Goal: Complete application form: Complete application form

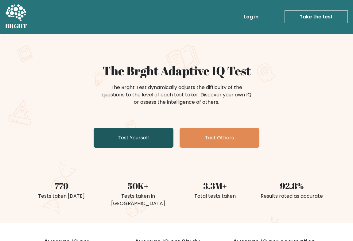
click at [120, 134] on link "Test Yourself" at bounding box center [134, 138] width 80 height 20
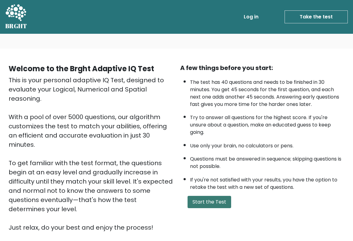
click at [204, 199] on button "Start the Test" at bounding box center [209, 202] width 44 height 12
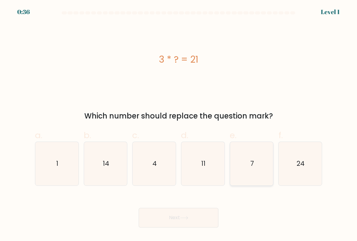
click at [240, 163] on icon "7" at bounding box center [251, 163] width 43 height 43
click at [179, 125] on input "e. 7" at bounding box center [179, 123] width 0 height 4
radio input "true"
click at [240, 163] on icon "7" at bounding box center [251, 163] width 43 height 43
click at [179, 125] on input "e. 7" at bounding box center [179, 123] width 0 height 4
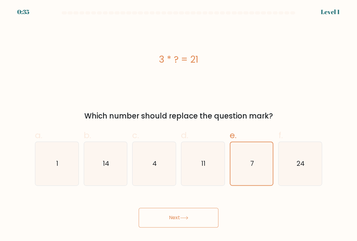
click at [175, 216] on button "Next" at bounding box center [179, 218] width 80 height 20
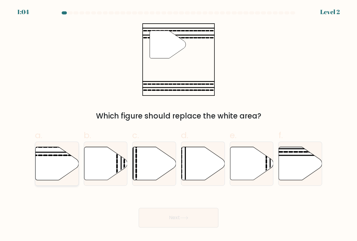
click at [56, 160] on icon at bounding box center [57, 163] width 43 height 33
click at [179, 125] on input "a." at bounding box center [179, 123] width 0 height 4
radio input "true"
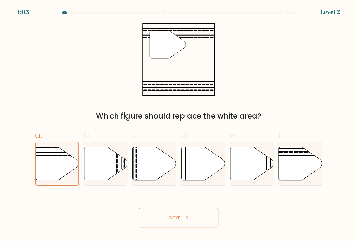
click at [170, 211] on button "Next" at bounding box center [179, 218] width 80 height 20
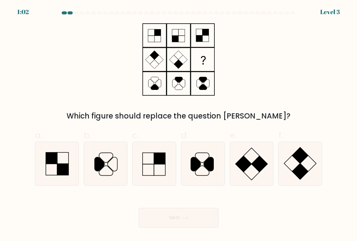
click at [169, 220] on button "Next" at bounding box center [179, 218] width 80 height 20
drag, startPoint x: 169, startPoint y: 220, endPoint x: 60, endPoint y: 91, distance: 169.0
click at [60, 91] on div "Which figure should replace the question mark?" at bounding box center [178, 72] width 295 height 98
drag, startPoint x: 60, startPoint y: 91, endPoint x: 209, endPoint y: 125, distance: 152.5
click at [209, 125] on div "a. b. c." at bounding box center [179, 155] width 292 height 62
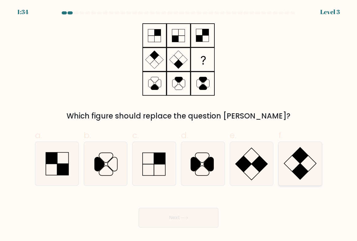
click at [291, 164] on icon at bounding box center [300, 163] width 43 height 43
click at [179, 125] on input "f." at bounding box center [179, 123] width 0 height 4
radio input "true"
click at [181, 215] on button "Next" at bounding box center [179, 218] width 80 height 20
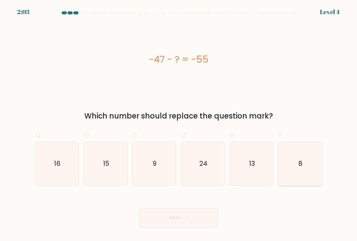
click at [295, 170] on icon "8" at bounding box center [300, 163] width 43 height 43
click at [179, 125] on input "f. 8" at bounding box center [179, 123] width 0 height 4
radio input "true"
drag, startPoint x: 295, startPoint y: 170, endPoint x: 291, endPoint y: 172, distance: 4.7
click at [295, 170] on icon "8" at bounding box center [300, 163] width 43 height 43
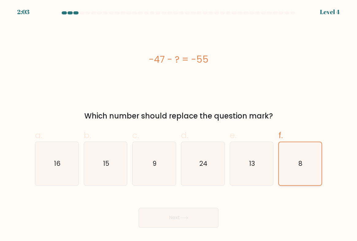
click at [179, 125] on input "f. 8" at bounding box center [179, 123] width 0 height 4
click at [205, 211] on button "Next" at bounding box center [179, 218] width 80 height 20
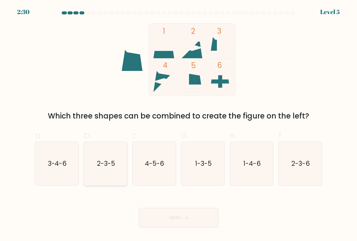
click at [113, 173] on icon "2-3-5" at bounding box center [105, 163] width 43 height 43
click at [179, 125] on input "b. 2-3-5" at bounding box center [179, 123] width 0 height 4
radio input "true"
click at [183, 218] on icon at bounding box center [184, 217] width 8 height 3
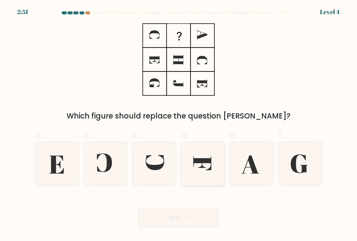
click at [196, 171] on icon at bounding box center [202, 163] width 43 height 43
click at [179, 125] on input "d." at bounding box center [179, 123] width 0 height 4
radio input "true"
click at [202, 218] on button "Next" at bounding box center [179, 218] width 80 height 20
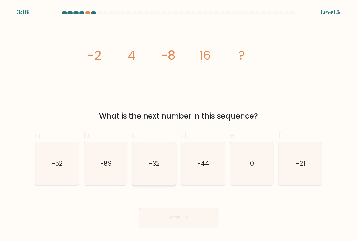
click at [153, 172] on icon "-32" at bounding box center [154, 163] width 43 height 43
click at [179, 125] on input "c. -32" at bounding box center [179, 123] width 0 height 4
radio input "true"
click at [153, 172] on icon "-32" at bounding box center [154, 163] width 43 height 43
click at [179, 125] on input "c. -32" at bounding box center [179, 123] width 0 height 4
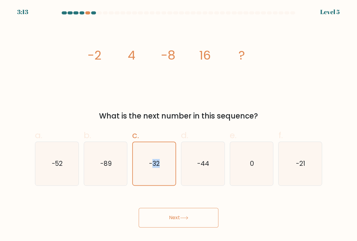
click at [168, 215] on button "Next" at bounding box center [179, 218] width 80 height 20
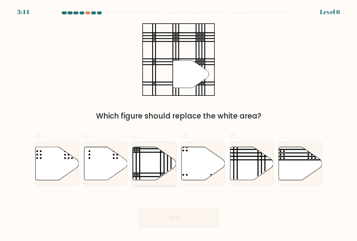
click at [146, 152] on line at bounding box center [139, 152] width 87 height 0
click at [179, 125] on input "c." at bounding box center [179, 123] width 0 height 4
radio input "true"
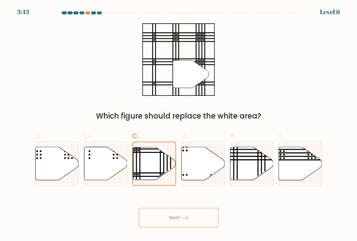
click at [182, 215] on button "Next" at bounding box center [179, 218] width 80 height 20
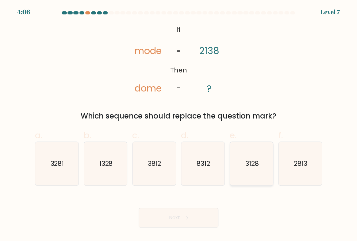
click at [246, 170] on icon "3128" at bounding box center [251, 163] width 43 height 43
click at [179, 125] on input "e. 3128" at bounding box center [179, 123] width 0 height 4
radio input "true"
click at [246, 170] on icon "3128" at bounding box center [251, 163] width 43 height 43
click at [179, 125] on input "e. 3128" at bounding box center [179, 123] width 0 height 4
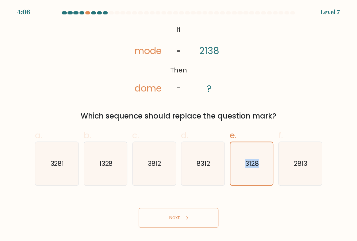
click at [192, 212] on button "Next" at bounding box center [179, 218] width 80 height 20
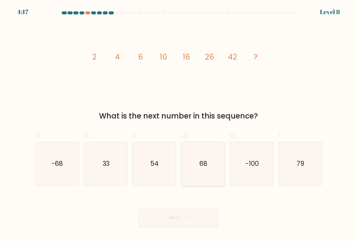
click at [209, 175] on icon "68" at bounding box center [202, 163] width 43 height 43
click at [179, 125] on input "d. 68" at bounding box center [179, 123] width 0 height 4
radio input "true"
click at [192, 218] on button "Next" at bounding box center [179, 218] width 80 height 20
click at [190, 221] on button "Next" at bounding box center [179, 218] width 80 height 20
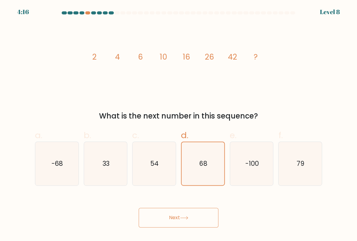
click at [190, 221] on button "Next" at bounding box center [179, 218] width 80 height 20
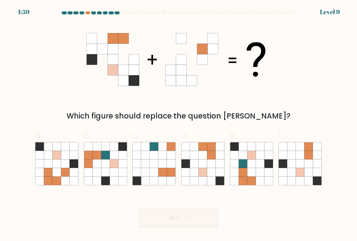
drag, startPoint x: 190, startPoint y: 221, endPoint x: 147, endPoint y: 197, distance: 49.3
click at [147, 197] on div "Next" at bounding box center [178, 210] width 295 height 34
click at [60, 168] on icon at bounding box center [56, 163] width 9 height 9
click at [179, 125] on input "a." at bounding box center [179, 123] width 0 height 4
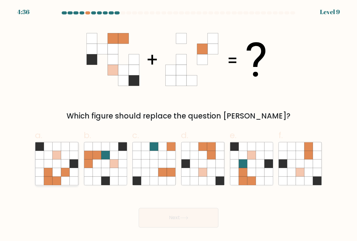
radio input "true"
click at [60, 168] on icon at bounding box center [57, 163] width 9 height 9
click at [179, 125] on input "a." at bounding box center [179, 123] width 0 height 4
click at [157, 218] on button "Next" at bounding box center [179, 218] width 80 height 20
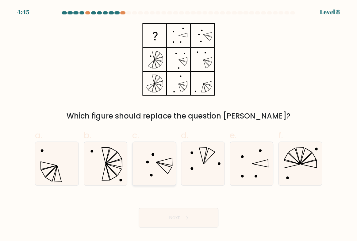
click at [162, 173] on icon at bounding box center [154, 163] width 43 height 43
click at [179, 125] on input "c." at bounding box center [179, 123] width 0 height 4
radio input "true"
click at [162, 173] on icon at bounding box center [154, 163] width 43 height 43
click at [179, 125] on input "c." at bounding box center [179, 123] width 0 height 4
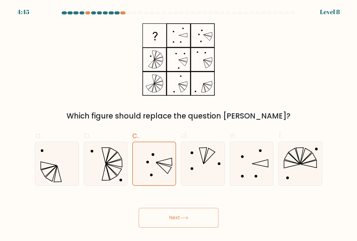
click at [181, 213] on button "Next" at bounding box center [179, 218] width 80 height 20
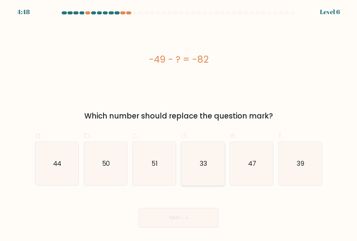
click at [203, 171] on icon "33" at bounding box center [202, 163] width 43 height 43
click at [179, 125] on input "d. 33" at bounding box center [179, 123] width 0 height 4
radio input "true"
click at [203, 171] on icon "33" at bounding box center [203, 163] width 43 height 43
click at [179, 125] on input "d. 33" at bounding box center [179, 123] width 0 height 4
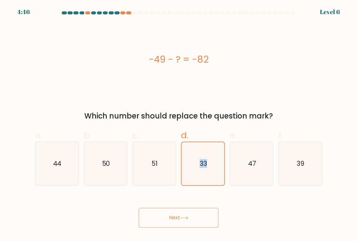
click at [185, 218] on icon at bounding box center [183, 217] width 7 height 3
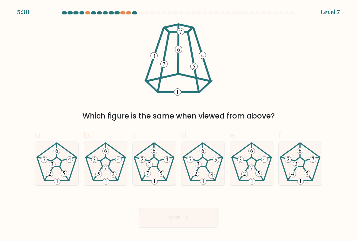
click at [185, 218] on icon at bounding box center [183, 217] width 7 height 3
click at [241, 163] on icon at bounding box center [251, 163] width 43 height 43
click at [179, 125] on input "e." at bounding box center [179, 123] width 0 height 4
radio input "true"
click at [168, 206] on div "Next" at bounding box center [178, 210] width 295 height 34
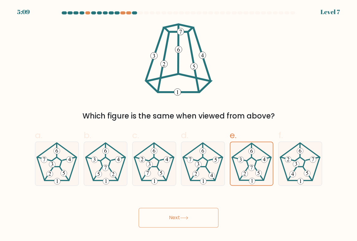
click at [167, 212] on button "Next" at bounding box center [179, 218] width 80 height 20
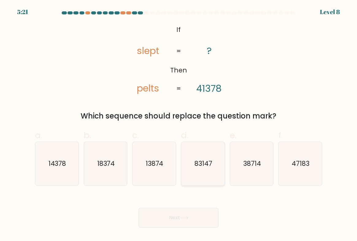
click at [199, 175] on icon "83147" at bounding box center [202, 163] width 43 height 43
click at [179, 125] on input "d. 83147" at bounding box center [179, 123] width 0 height 4
radio input "true"
click at [190, 221] on button "Next" at bounding box center [179, 218] width 80 height 20
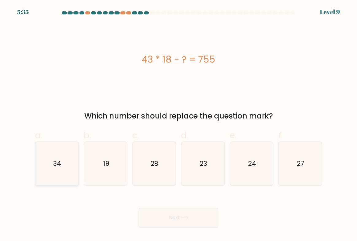
click at [71, 167] on icon "34" at bounding box center [56, 163] width 43 height 43
click at [179, 125] on input "a. 34" at bounding box center [179, 123] width 0 height 4
radio input "true"
click at [71, 167] on icon "34" at bounding box center [57, 163] width 43 height 43
click at [179, 125] on input "a. 34" at bounding box center [179, 123] width 0 height 4
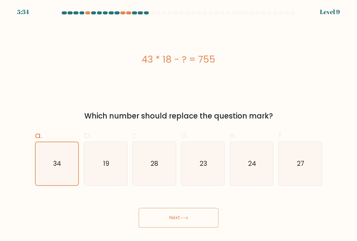
click at [174, 223] on button "Next" at bounding box center [179, 218] width 80 height 20
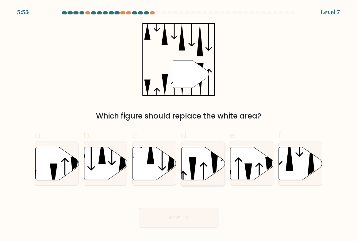
click at [192, 160] on icon at bounding box center [193, 173] width 8 height 33
click at [179, 125] on input "d." at bounding box center [179, 123] width 0 height 4
radio input "true"
click at [180, 215] on button "Next" at bounding box center [179, 218] width 80 height 20
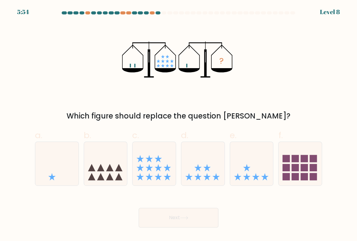
click at [180, 217] on button "Next" at bounding box center [179, 218] width 80 height 20
click at [206, 177] on icon at bounding box center [206, 176] width 7 height 7
click at [179, 125] on input "d." at bounding box center [179, 123] width 0 height 4
radio input "true"
click at [206, 177] on icon at bounding box center [206, 176] width 7 height 7
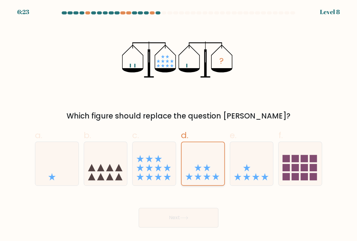
click at [179, 125] on input "d." at bounding box center [179, 123] width 0 height 4
click at [188, 212] on button "Next" at bounding box center [179, 218] width 80 height 20
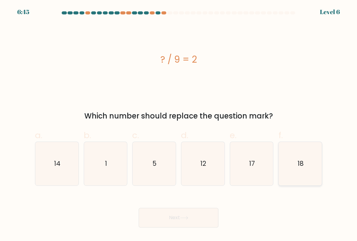
click at [286, 168] on icon "18" at bounding box center [300, 163] width 43 height 43
click at [179, 125] on input "f. 18" at bounding box center [179, 123] width 0 height 4
radio input "true"
click at [166, 218] on button "Next" at bounding box center [179, 218] width 80 height 20
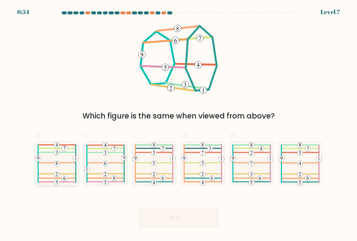
click at [58, 172] on 204 at bounding box center [57, 175] width 6 height 6
click at [179, 125] on input "a." at bounding box center [179, 123] width 0 height 4
radio input "true"
click at [159, 216] on button "Next" at bounding box center [179, 218] width 80 height 20
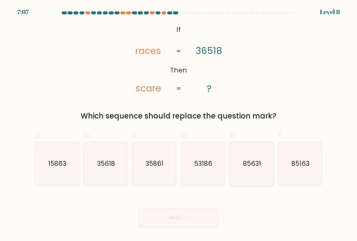
drag, startPoint x: 256, startPoint y: 172, endPoint x: 255, endPoint y: 168, distance: 3.6
click at [255, 168] on icon "85631" at bounding box center [251, 163] width 43 height 43
click at [179, 125] on input "e. 85631" at bounding box center [179, 123] width 0 height 4
radio input "true"
click at [181, 213] on button "Next" at bounding box center [179, 218] width 80 height 20
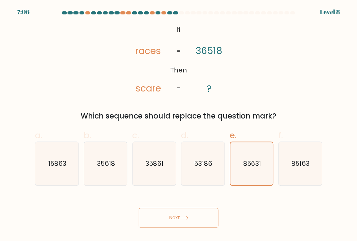
click at [181, 213] on button "Next" at bounding box center [179, 218] width 80 height 20
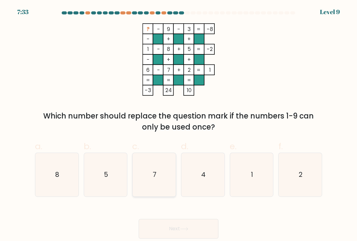
click at [166, 186] on icon "7" at bounding box center [154, 174] width 43 height 43
click at [179, 125] on input "c. 7" at bounding box center [179, 123] width 0 height 4
radio input "true"
click at [175, 223] on button "Next" at bounding box center [179, 229] width 80 height 20
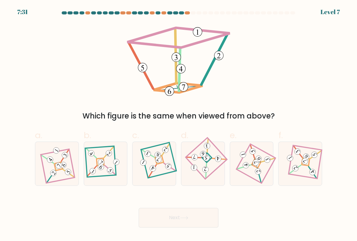
click at [174, 225] on button "Next" at bounding box center [179, 218] width 80 height 20
click at [204, 152] on 898 at bounding box center [203, 154] width 6 height 6
click at [179, 125] on input "d." at bounding box center [179, 123] width 0 height 4
radio input "true"
click at [180, 212] on button "Next" at bounding box center [179, 218] width 80 height 20
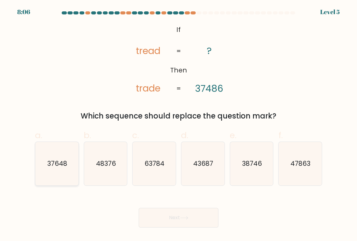
click at [69, 171] on icon "37648" at bounding box center [56, 163] width 43 height 43
click at [179, 125] on input "a. 37648" at bounding box center [179, 123] width 0 height 4
radio input "true"
click at [76, 166] on icon "37648" at bounding box center [57, 163] width 43 height 43
click at [179, 125] on input "a. 37648" at bounding box center [179, 123] width 0 height 4
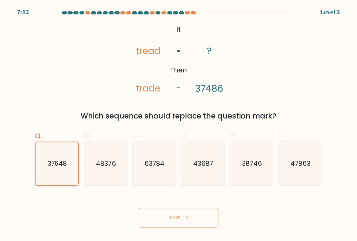
click at [76, 166] on icon "37648" at bounding box center [57, 163] width 43 height 43
click at [179, 125] on input "a. 37648" at bounding box center [179, 123] width 0 height 4
click at [193, 217] on button "Next" at bounding box center [179, 218] width 80 height 20
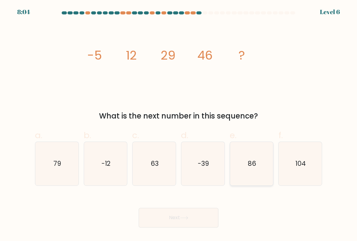
click at [243, 168] on icon "86" at bounding box center [251, 163] width 43 height 43
click at [179, 125] on input "e. 86" at bounding box center [179, 123] width 0 height 4
radio input "true"
click at [170, 218] on button "Next" at bounding box center [179, 218] width 80 height 20
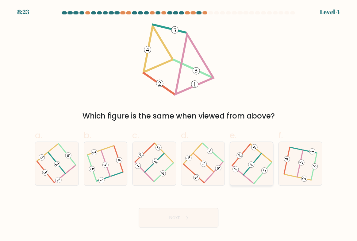
click at [252, 169] on icon at bounding box center [251, 163] width 35 height 35
click at [179, 125] on input "e." at bounding box center [179, 123] width 0 height 4
radio input "true"
click at [205, 212] on button "Next" at bounding box center [179, 218] width 80 height 20
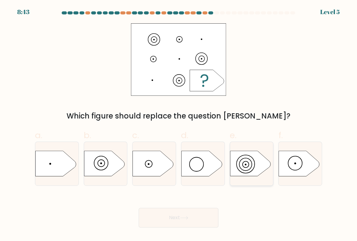
click at [243, 170] on icon at bounding box center [250, 163] width 41 height 25
click at [179, 125] on input "e." at bounding box center [179, 123] width 0 height 4
radio input "true"
click at [184, 216] on icon at bounding box center [184, 217] width 8 height 3
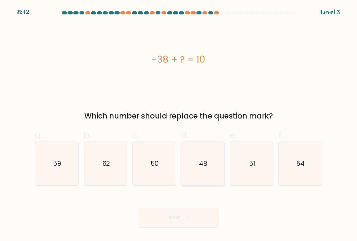
click at [198, 172] on icon "48" at bounding box center [202, 163] width 43 height 43
click at [179, 125] on input "d. 48" at bounding box center [179, 123] width 0 height 4
radio input "true"
click at [187, 214] on button "Next" at bounding box center [179, 218] width 80 height 20
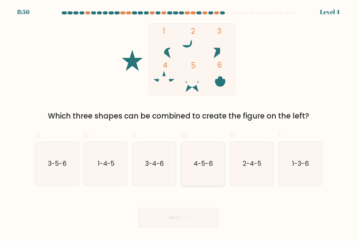
click at [206, 175] on icon "4-5-6" at bounding box center [202, 163] width 43 height 43
click at [179, 125] on input "d. 4-5-6" at bounding box center [179, 123] width 0 height 4
radio input "true"
click at [190, 212] on button "Next" at bounding box center [179, 218] width 80 height 20
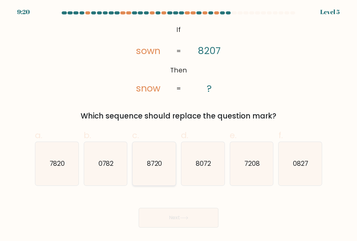
click at [153, 172] on icon "8720" at bounding box center [154, 163] width 43 height 43
click at [179, 125] on input "c. 8720" at bounding box center [179, 123] width 0 height 4
radio input "true"
click at [153, 172] on icon "8720" at bounding box center [154, 163] width 43 height 43
click at [179, 125] on input "c. 8720" at bounding box center [179, 123] width 0 height 4
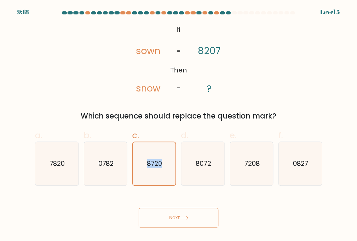
click at [191, 215] on button "Next" at bounding box center [179, 218] width 80 height 20
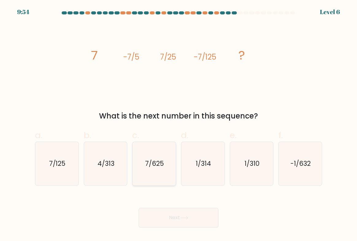
click at [151, 156] on icon "7/625" at bounding box center [154, 163] width 43 height 43
click at [179, 125] on input "c. 7/625" at bounding box center [179, 123] width 0 height 4
radio input "true"
click at [164, 209] on button "Next" at bounding box center [179, 218] width 80 height 20
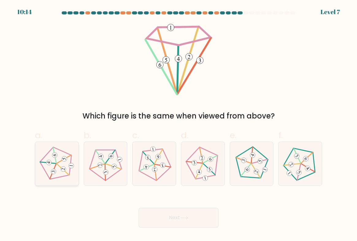
click at [60, 164] on icon at bounding box center [56, 163] width 35 height 35
click at [179, 125] on input "a." at bounding box center [179, 123] width 0 height 4
radio input "true"
click at [60, 164] on icon at bounding box center [57, 163] width 34 height 34
click at [179, 125] on input "a." at bounding box center [179, 123] width 0 height 4
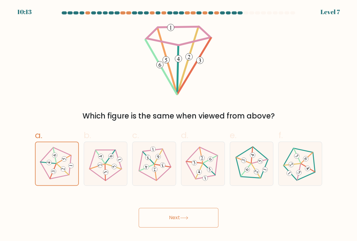
click at [161, 215] on button "Next" at bounding box center [179, 218] width 80 height 20
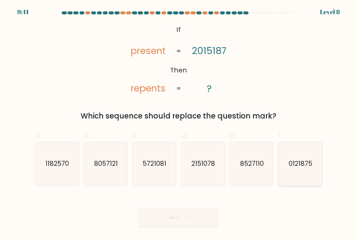
click at [297, 151] on icon "0121875" at bounding box center [300, 163] width 43 height 43
click at [179, 125] on input "f. 0121875" at bounding box center [179, 123] width 0 height 4
radio input "true"
drag, startPoint x: 297, startPoint y: 151, endPoint x: 299, endPoint y: 160, distance: 9.9
click at [297, 151] on icon "0121875" at bounding box center [300, 163] width 43 height 43
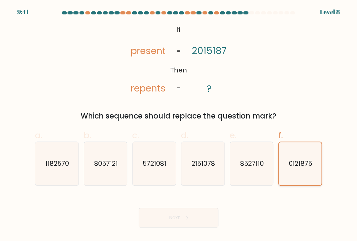
click at [179, 125] on input "f. 0121875" at bounding box center [179, 123] width 0 height 4
click at [200, 215] on button "Next" at bounding box center [179, 218] width 80 height 20
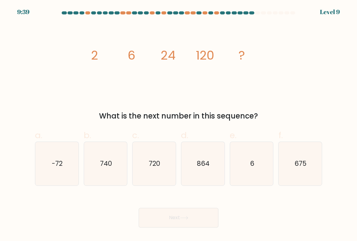
click at [193, 216] on button "Next" at bounding box center [179, 218] width 80 height 20
click at [150, 177] on icon "720" at bounding box center [154, 163] width 43 height 43
click at [179, 125] on input "c. 720" at bounding box center [179, 123] width 0 height 4
radio input "true"
click at [187, 219] on button "Next" at bounding box center [179, 218] width 80 height 20
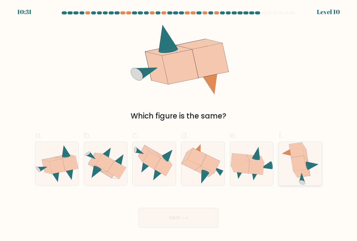
click at [297, 164] on icon at bounding box center [298, 163] width 15 height 15
click at [179, 125] on input "f." at bounding box center [179, 123] width 0 height 4
radio input "true"
click at [172, 217] on button "Next" at bounding box center [179, 218] width 80 height 20
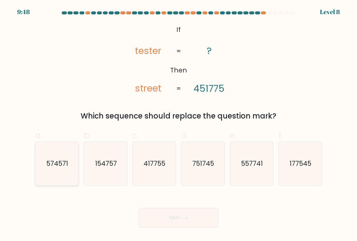
click at [73, 162] on icon "574571" at bounding box center [56, 163] width 43 height 43
click at [179, 125] on input "a. 574571" at bounding box center [179, 123] width 0 height 4
radio input "true"
click at [170, 218] on button "Next" at bounding box center [179, 218] width 80 height 20
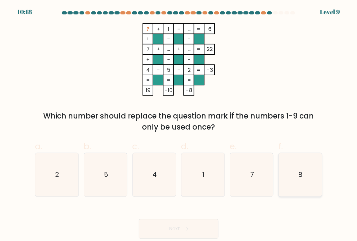
click at [311, 181] on icon "8" at bounding box center [300, 174] width 43 height 43
click at [179, 125] on input "f. 8" at bounding box center [179, 123] width 0 height 4
radio input "true"
drag, startPoint x: 311, startPoint y: 181, endPoint x: 273, endPoint y: 210, distance: 48.2
click at [273, 210] on div "Next" at bounding box center [178, 221] width 295 height 34
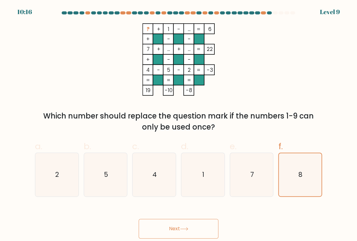
click at [187, 231] on button "Next" at bounding box center [179, 229] width 80 height 20
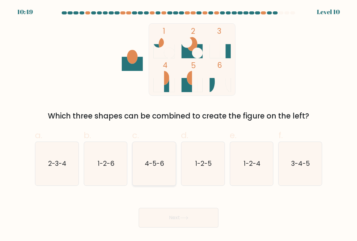
click at [161, 169] on icon "4-5-6" at bounding box center [154, 163] width 43 height 43
click at [179, 125] on input "c. 4-5-6" at bounding box center [179, 123] width 0 height 4
radio input "true"
click at [161, 169] on icon "4-5-6" at bounding box center [154, 163] width 43 height 43
click at [179, 125] on input "c. 4-5-6" at bounding box center [179, 123] width 0 height 4
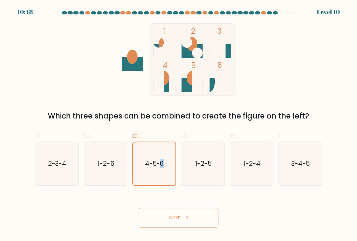
click at [173, 213] on button "Next" at bounding box center [179, 218] width 80 height 20
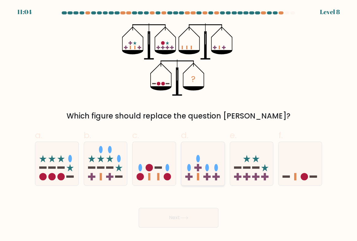
click at [209, 165] on ellipse at bounding box center [207, 167] width 4 height 7
click at [179, 125] on input "d." at bounding box center [179, 123] width 0 height 4
radio input "true"
click at [188, 216] on icon at bounding box center [184, 217] width 8 height 3
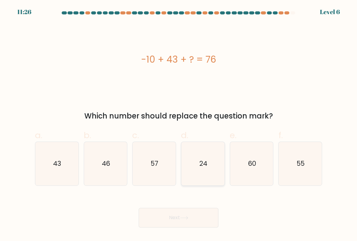
click at [195, 168] on icon "24" at bounding box center [202, 163] width 43 height 43
click at [179, 125] on input "d. 24" at bounding box center [179, 123] width 0 height 4
radio input "true"
click at [195, 168] on icon "24" at bounding box center [203, 163] width 43 height 43
click at [179, 125] on input "d. 24" at bounding box center [179, 123] width 0 height 4
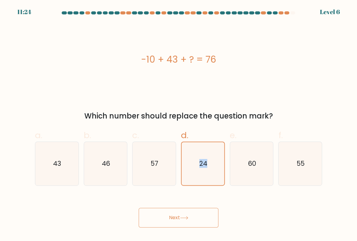
click at [190, 218] on button "Next" at bounding box center [179, 218] width 80 height 20
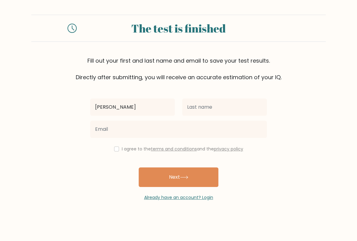
type input "[PERSON_NAME]"
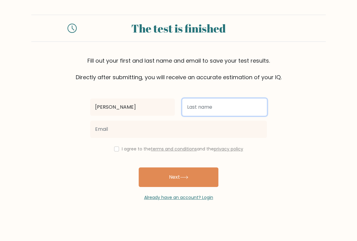
click at [207, 103] on input "text" at bounding box center [224, 106] width 85 height 17
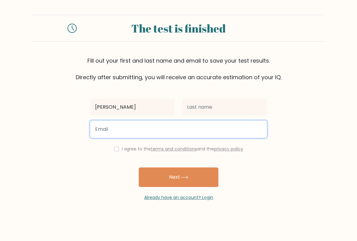
drag, startPoint x: 207, startPoint y: 103, endPoint x: 185, endPoint y: 120, distance: 27.8
click at [185, 121] on input "email" at bounding box center [178, 129] width 177 height 17
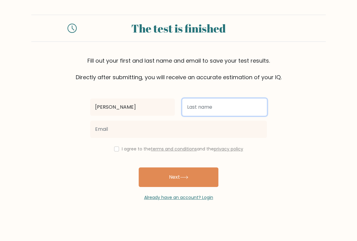
click at [203, 106] on input "text" at bounding box center [224, 106] width 85 height 17
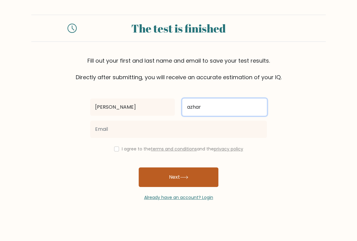
type input "azhar"
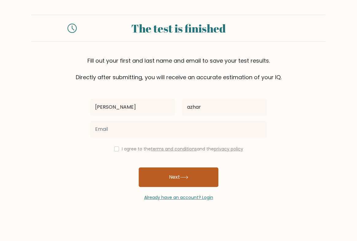
click at [181, 174] on button "Next" at bounding box center [179, 177] width 80 height 20
click at [167, 177] on button "Next" at bounding box center [179, 177] width 80 height 20
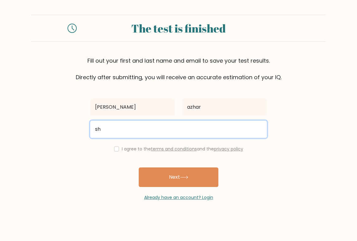
type input "s"
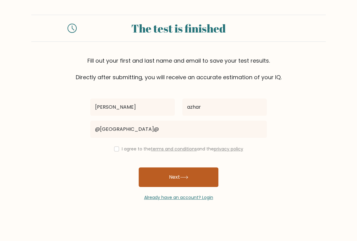
click at [164, 178] on button "Next" at bounding box center [179, 177] width 80 height 20
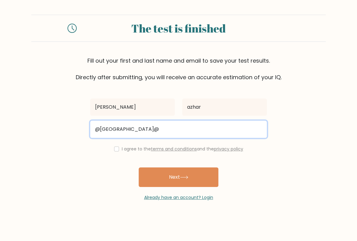
click at [93, 129] on input "@shapur@" at bounding box center [178, 129] width 177 height 17
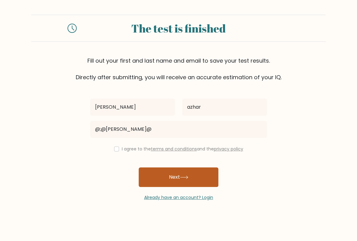
click at [176, 180] on button "Next" at bounding box center [179, 177] width 80 height 20
click at [188, 177] on icon at bounding box center [184, 177] width 8 height 3
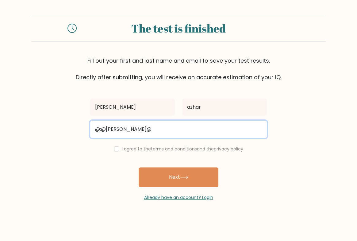
click at [137, 131] on input "@;@shapur@" at bounding box center [178, 129] width 177 height 17
type input "@"
type input "KARAMWARRIACH@GMAIL.COM"
click at [139, 167] on button "Next" at bounding box center [179, 177] width 80 height 20
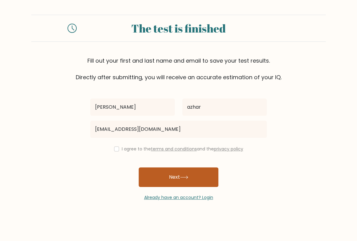
click at [188, 181] on button "Next" at bounding box center [179, 177] width 80 height 20
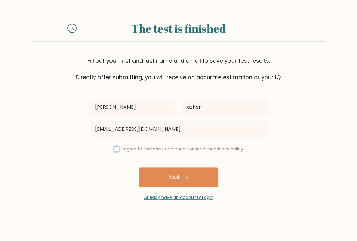
click at [114, 149] on input "checkbox" at bounding box center [116, 148] width 5 height 5
checkbox input "true"
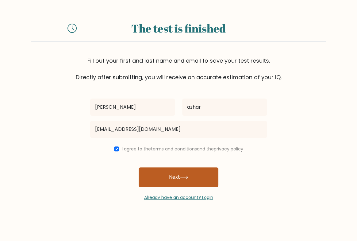
click at [149, 172] on button "Next" at bounding box center [179, 177] width 80 height 20
click at [149, 172] on div "hassnain azhar azhar KARAMWARRIACH@GMAIL.COM I agree to the terms and condition…" at bounding box center [179, 140] width 184 height 119
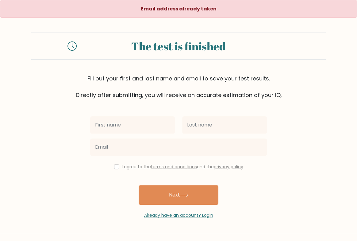
click at [117, 127] on input "text" at bounding box center [132, 124] width 85 height 17
type input "[PERSON_NAME]"
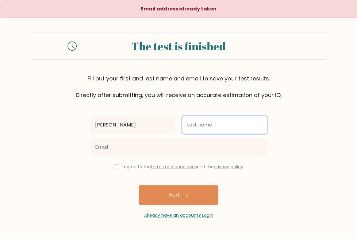
click at [190, 125] on input "text" at bounding box center [224, 124] width 85 height 17
click at [190, 129] on input "text" at bounding box center [224, 124] width 85 height 17
type input "azhar"
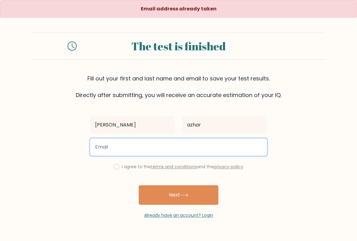
click at [157, 146] on input "email" at bounding box center [178, 146] width 177 height 17
drag, startPoint x: 157, startPoint y: 146, endPoint x: 138, endPoint y: 144, distance: 19.7
click at [137, 145] on input "email" at bounding box center [178, 146] width 177 height 17
type input "MISILIRAVIAN8976@GMAIL.COM"
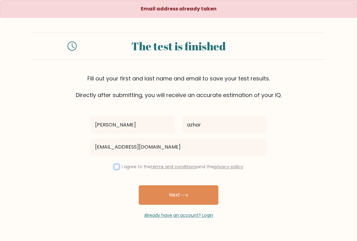
click at [115, 167] on input "checkbox" at bounding box center [116, 166] width 5 height 5
checkbox input "true"
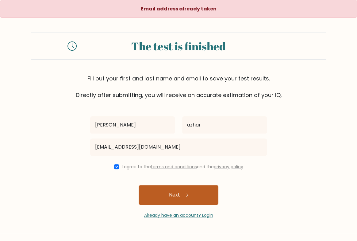
click at [157, 194] on button "Next" at bounding box center [179, 195] width 80 height 20
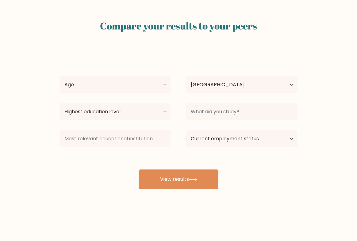
select select "PK"
click at [141, 84] on select "Age Under [DEMOGRAPHIC_DATA] [DEMOGRAPHIC_DATA] [DEMOGRAPHIC_DATA] [DEMOGRAPHIC…" at bounding box center [116, 84] width 112 height 17
select select "min_18"
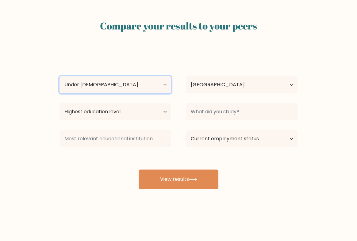
click at [60, 76] on select "Age Under [DEMOGRAPHIC_DATA] [DEMOGRAPHIC_DATA] [DEMOGRAPHIC_DATA] [DEMOGRAPHIC…" at bounding box center [116, 84] width 112 height 17
click at [122, 98] on div "[PERSON_NAME] Age Under [DEMOGRAPHIC_DATA] [DEMOGRAPHIC_DATA] [DEMOGRAPHIC_DATA…" at bounding box center [178, 121] width 245 height 135
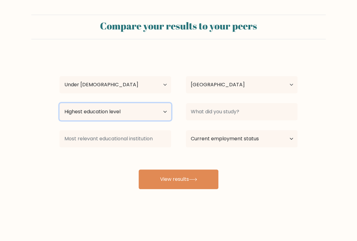
drag, startPoint x: 119, startPoint y: 115, endPoint x: 122, endPoint y: 113, distance: 3.6
click at [119, 115] on select "Highest education level No schooling Primary Lower Secondary Upper Secondary Oc…" at bounding box center [116, 111] width 112 height 17
select select "lower_secondary"
click at [60, 103] on select "Highest education level No schooling Primary Lower Secondary Upper Secondary Oc…" at bounding box center [116, 111] width 112 height 17
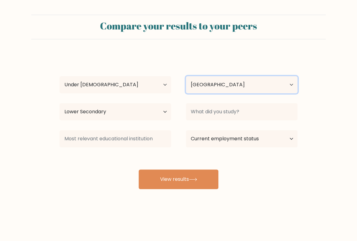
click at [229, 89] on select "Country Afghanistan Albania Algeria American Samoa Andorra Angola Anguilla Anta…" at bounding box center [242, 84] width 112 height 17
click at [186, 76] on select "Country Afghanistan Albania Algeria American Samoa Andorra Angola Anguilla Anta…" at bounding box center [242, 84] width 112 height 17
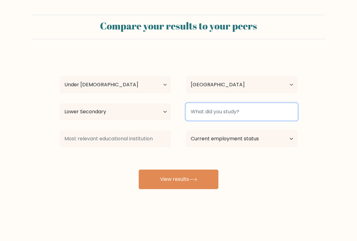
click at [212, 113] on input at bounding box center [242, 111] width 112 height 17
drag, startPoint x: 212, startPoint y: 113, endPoint x: 195, endPoint y: 108, distance: 16.8
click at [195, 108] on input at bounding box center [242, 111] width 112 height 17
type input "8"
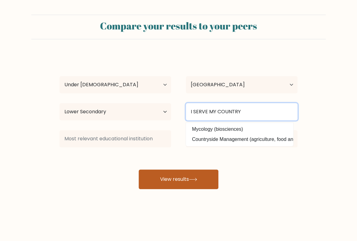
type input "I SERVE MY COUNTRY"
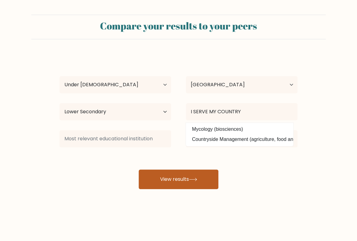
click at [196, 176] on button "View results" at bounding box center [179, 179] width 80 height 20
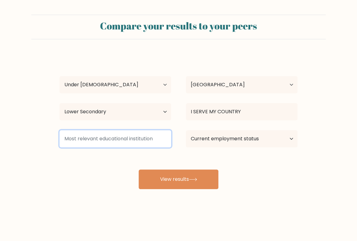
click at [140, 141] on input at bounding box center [116, 138] width 112 height 17
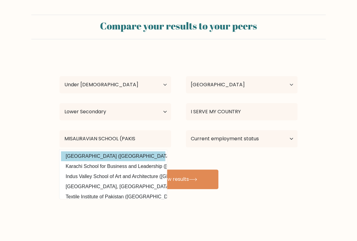
click at [138, 156] on option "Lahore School of Economics (Pakistan)" at bounding box center [113, 156] width 104 height 10
type input "Lahore School of Economics"
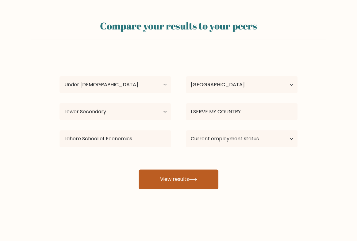
click at [160, 177] on button "View results" at bounding box center [179, 179] width 80 height 20
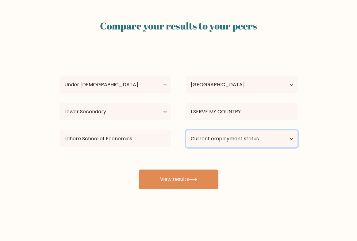
click at [199, 141] on select "Current employment status Employed Student Retired Other / prefer not to answer" at bounding box center [242, 138] width 112 height 17
select select "student"
click at [186, 130] on select "Current employment status Employed Student Retired Other / prefer not to answer" at bounding box center [242, 138] width 112 height 17
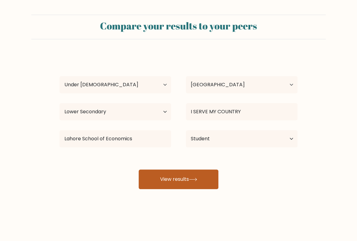
click at [193, 178] on icon at bounding box center [193, 179] width 8 height 3
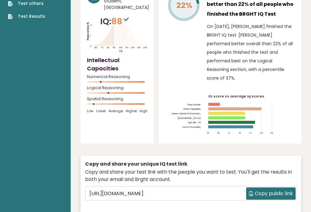
scroll to position [82, 0]
